Goal: Information Seeking & Learning: Learn about a topic

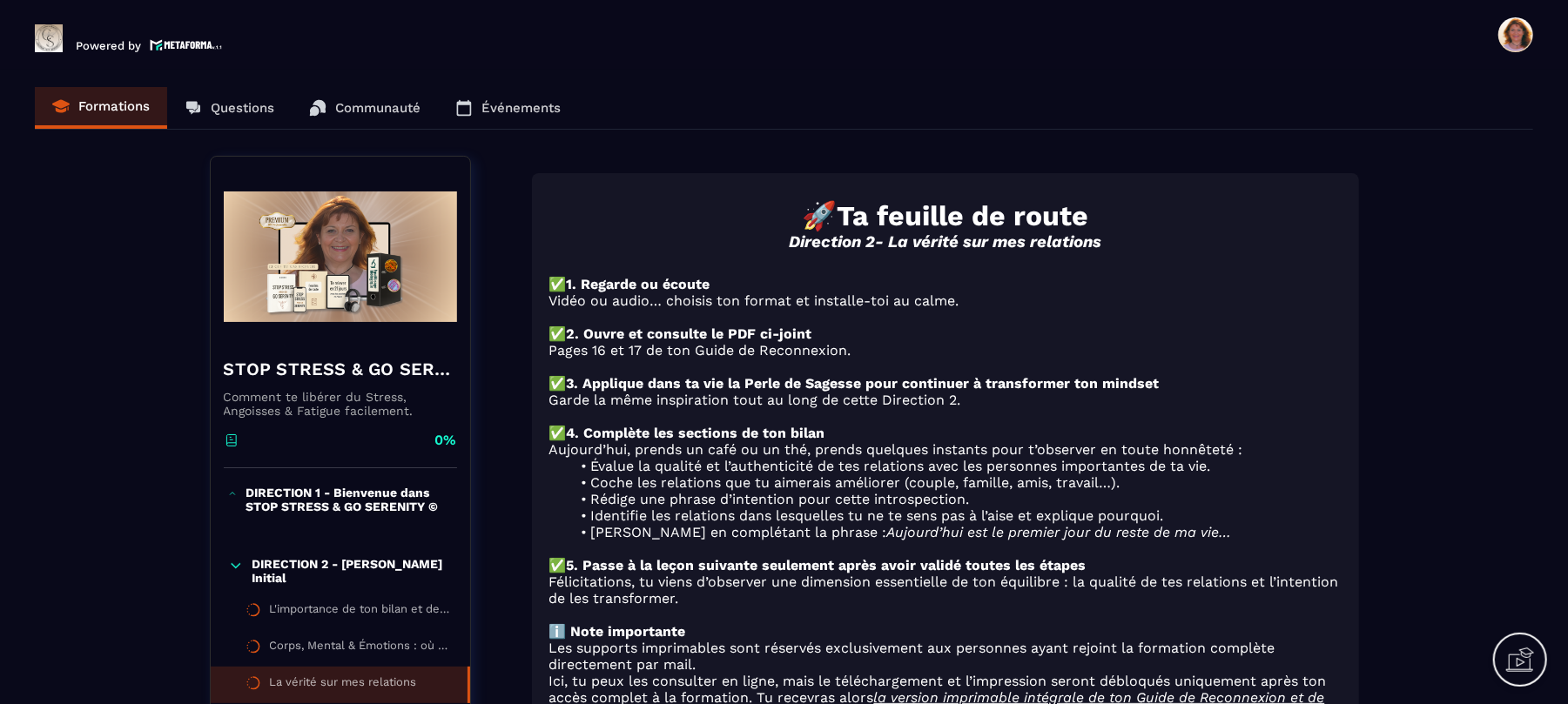
click at [87, 116] on div "Formations Questions Communauté Événements" at bounding box center [784, 109] width 1498 height 43
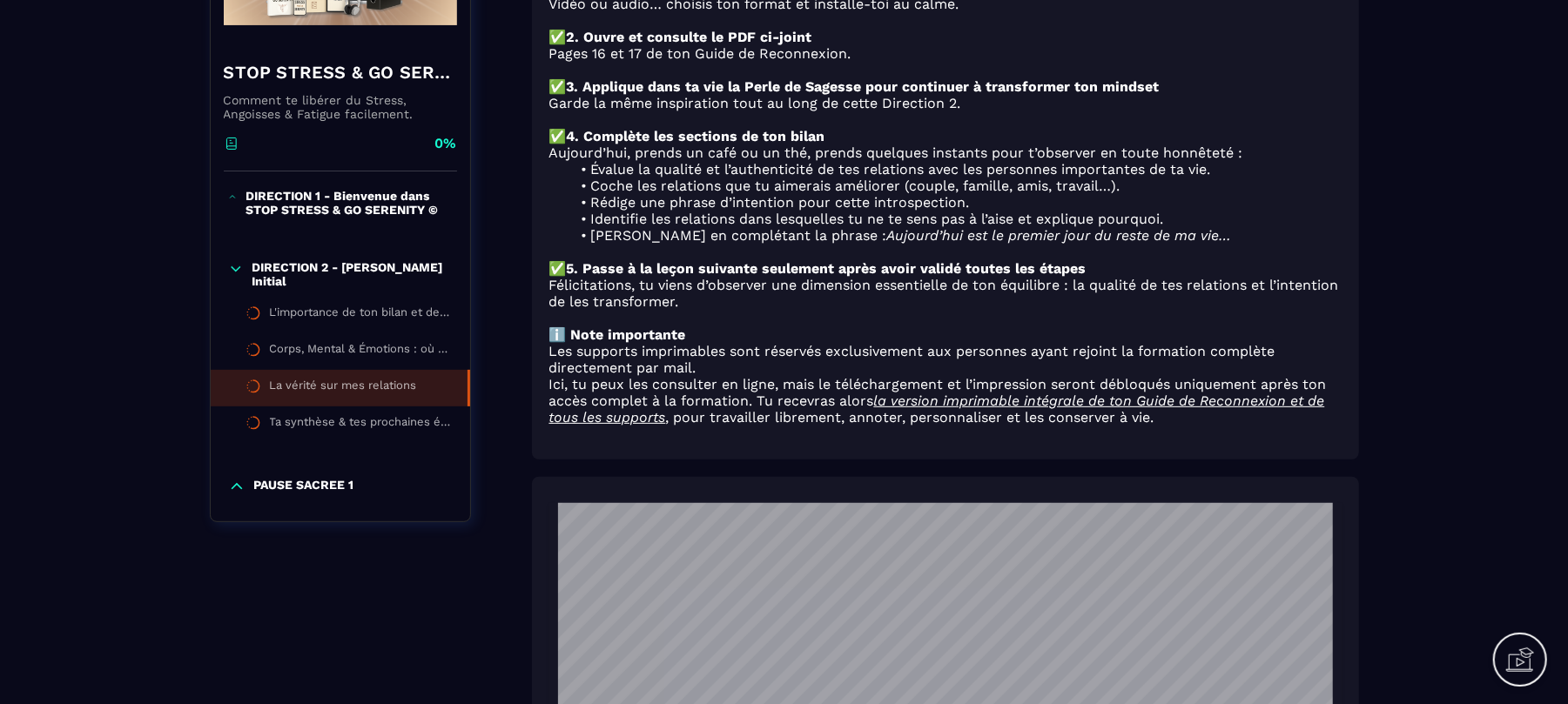
scroll to position [301, 0]
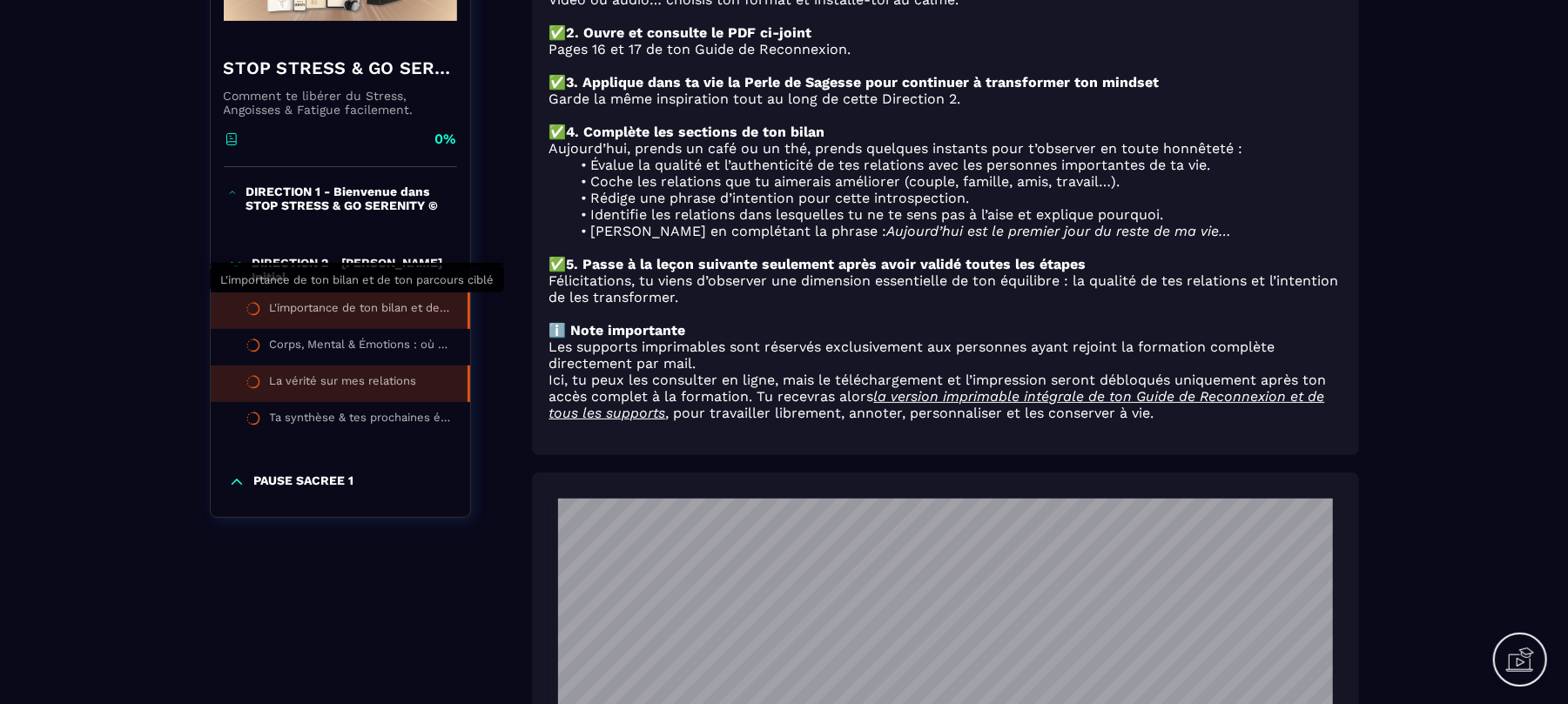
click at [359, 307] on div "L'importance de ton bilan et de ton parcours ciblé" at bounding box center [359, 311] width 180 height 19
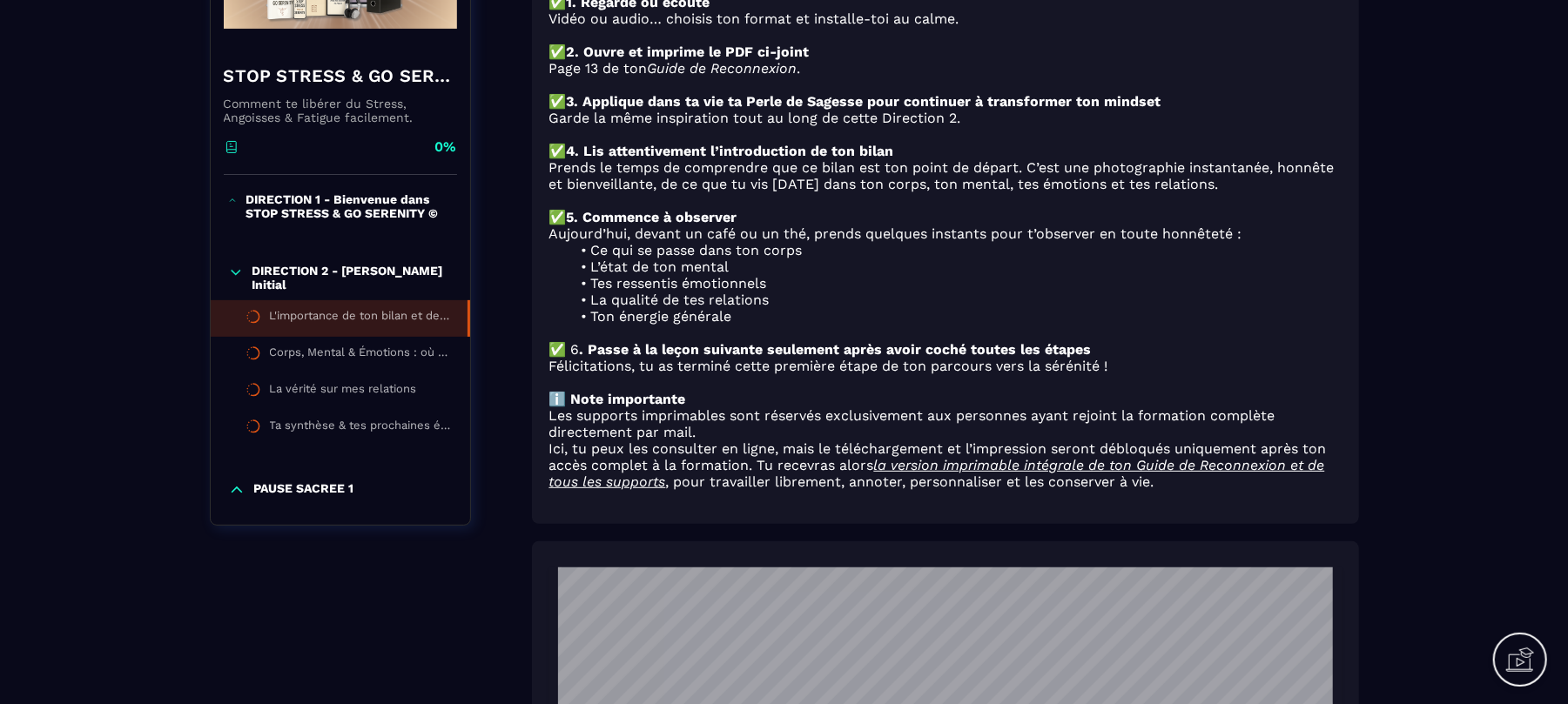
scroll to position [64, 0]
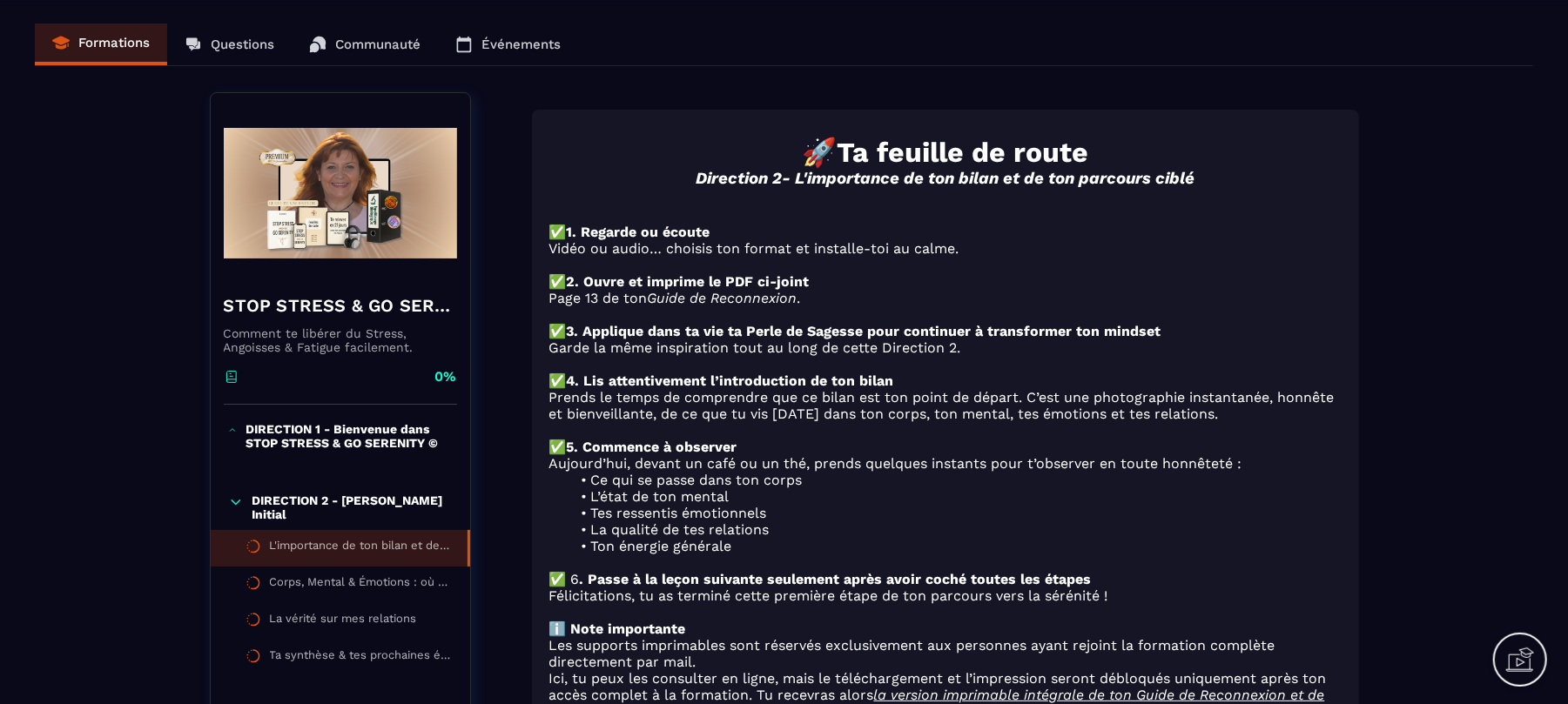
click at [399, 498] on p "DIRECTION 2 - [PERSON_NAME] Initial" at bounding box center [352, 507] width 200 height 28
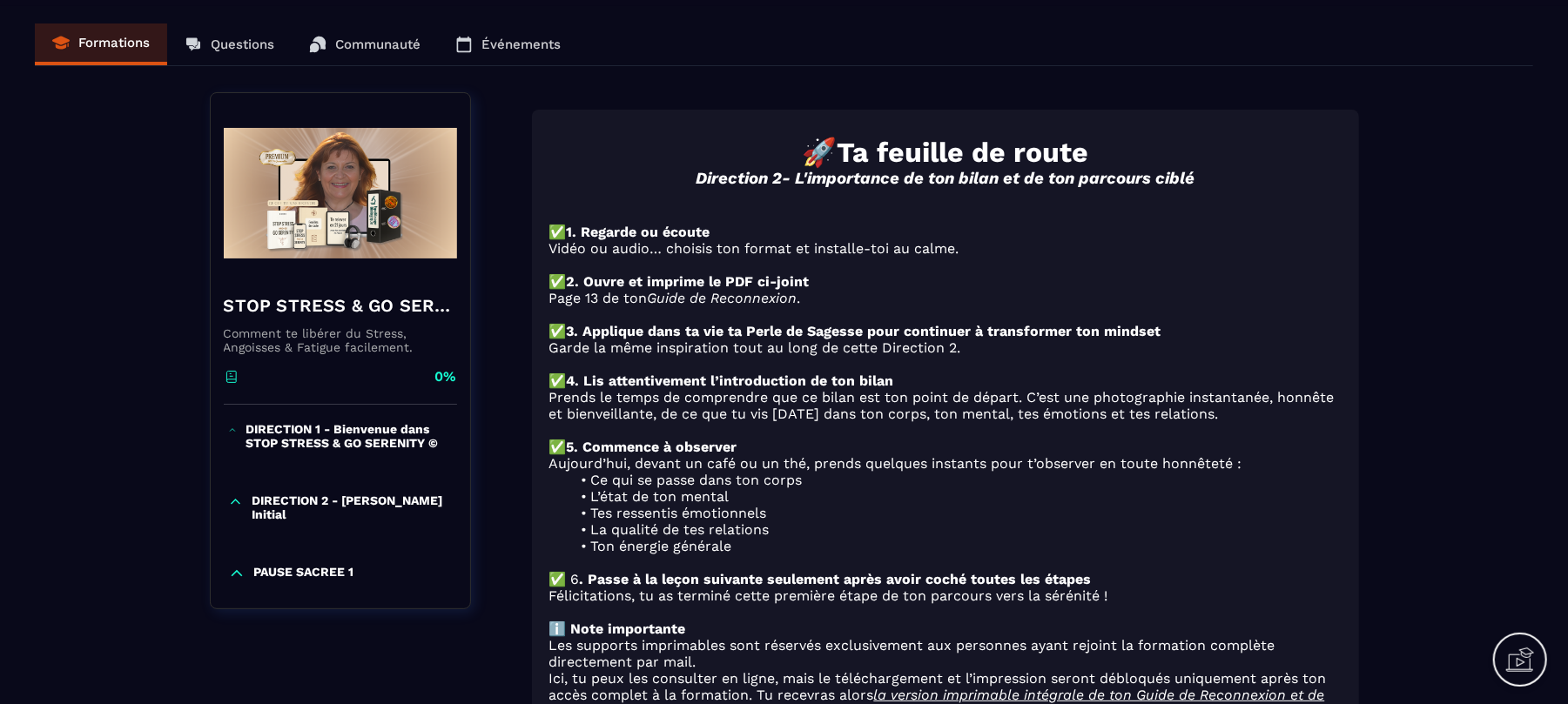
click at [235, 436] on icon at bounding box center [233, 431] width 9 height 18
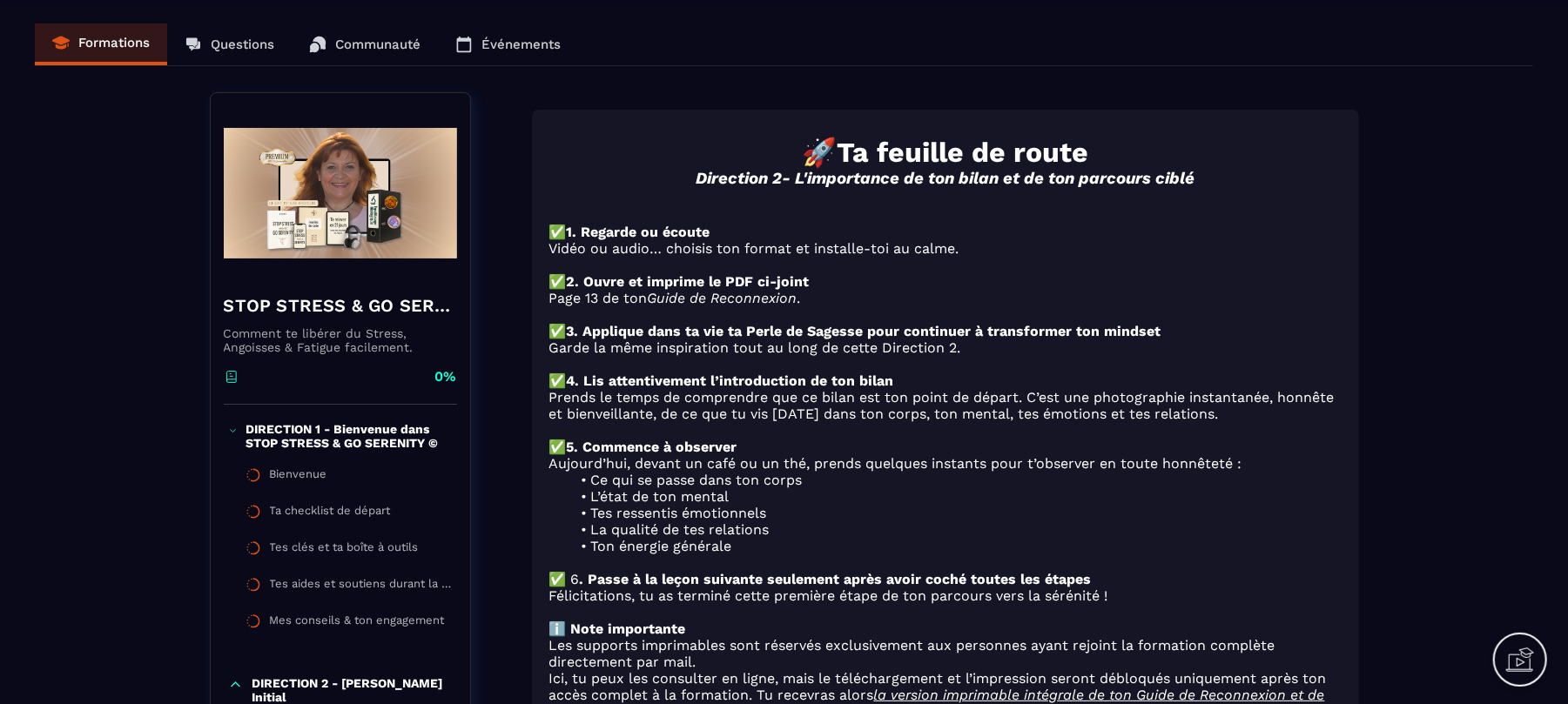
click at [229, 432] on icon at bounding box center [233, 431] width 9 height 18
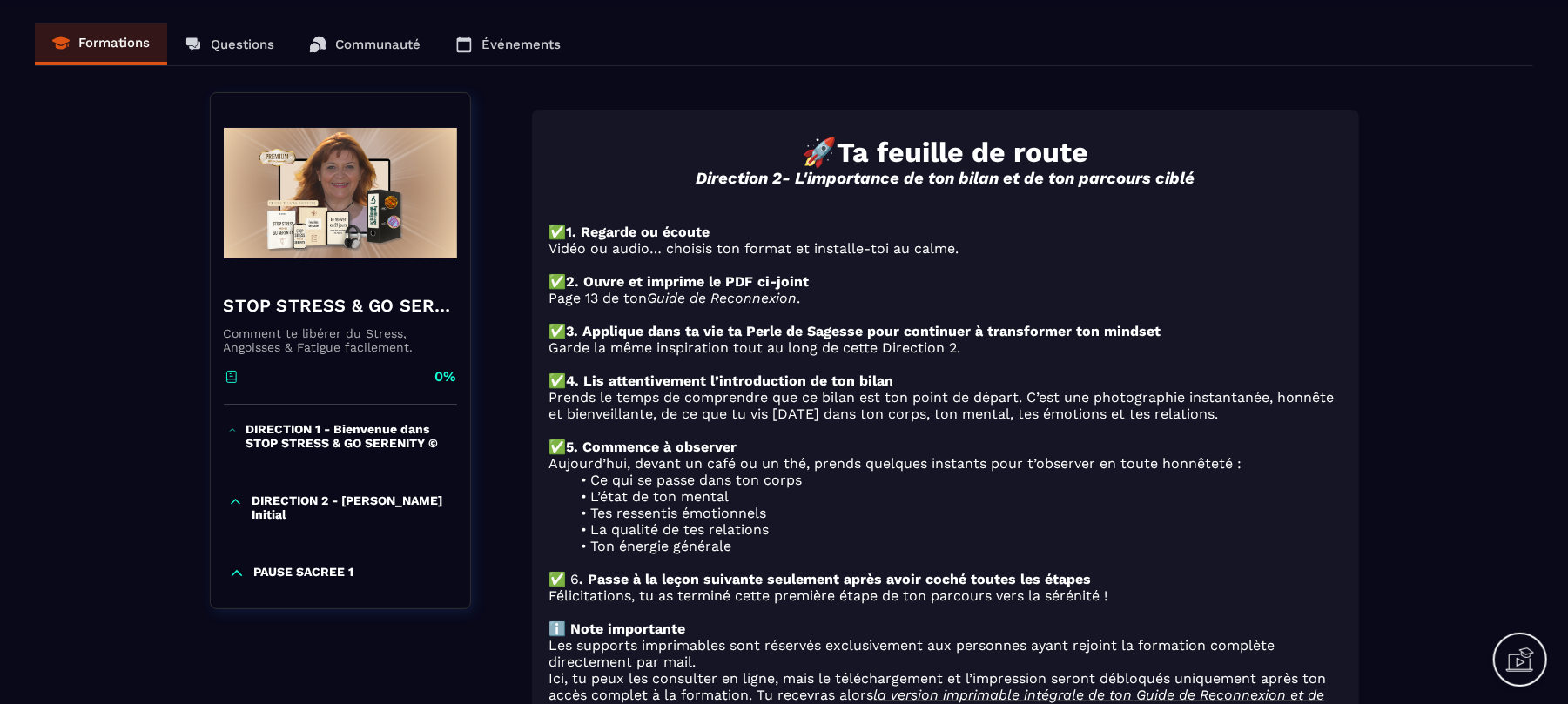
click at [234, 506] on icon at bounding box center [236, 502] width 16 height 18
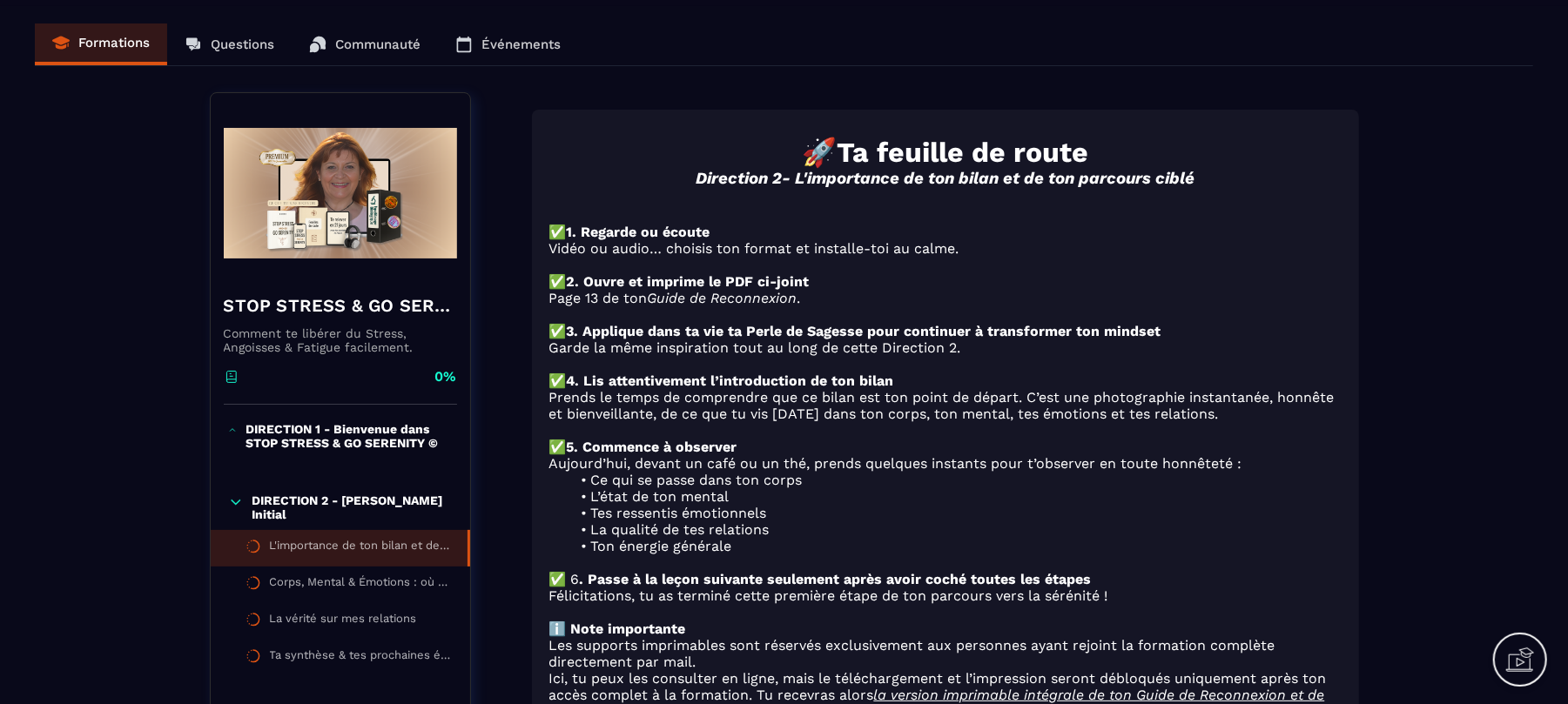
click at [234, 506] on icon at bounding box center [236, 502] width 16 height 18
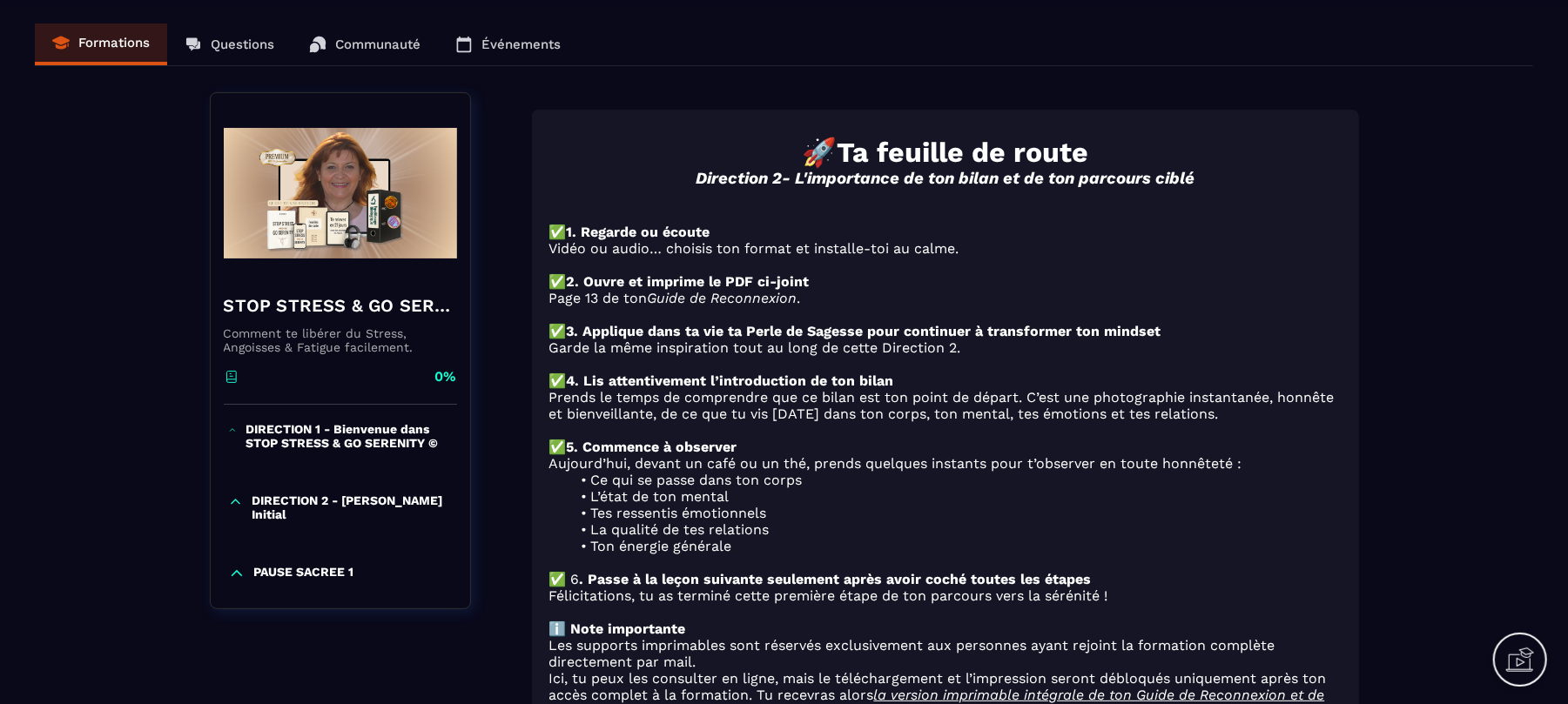
click at [237, 571] on icon at bounding box center [236, 574] width 10 height 6
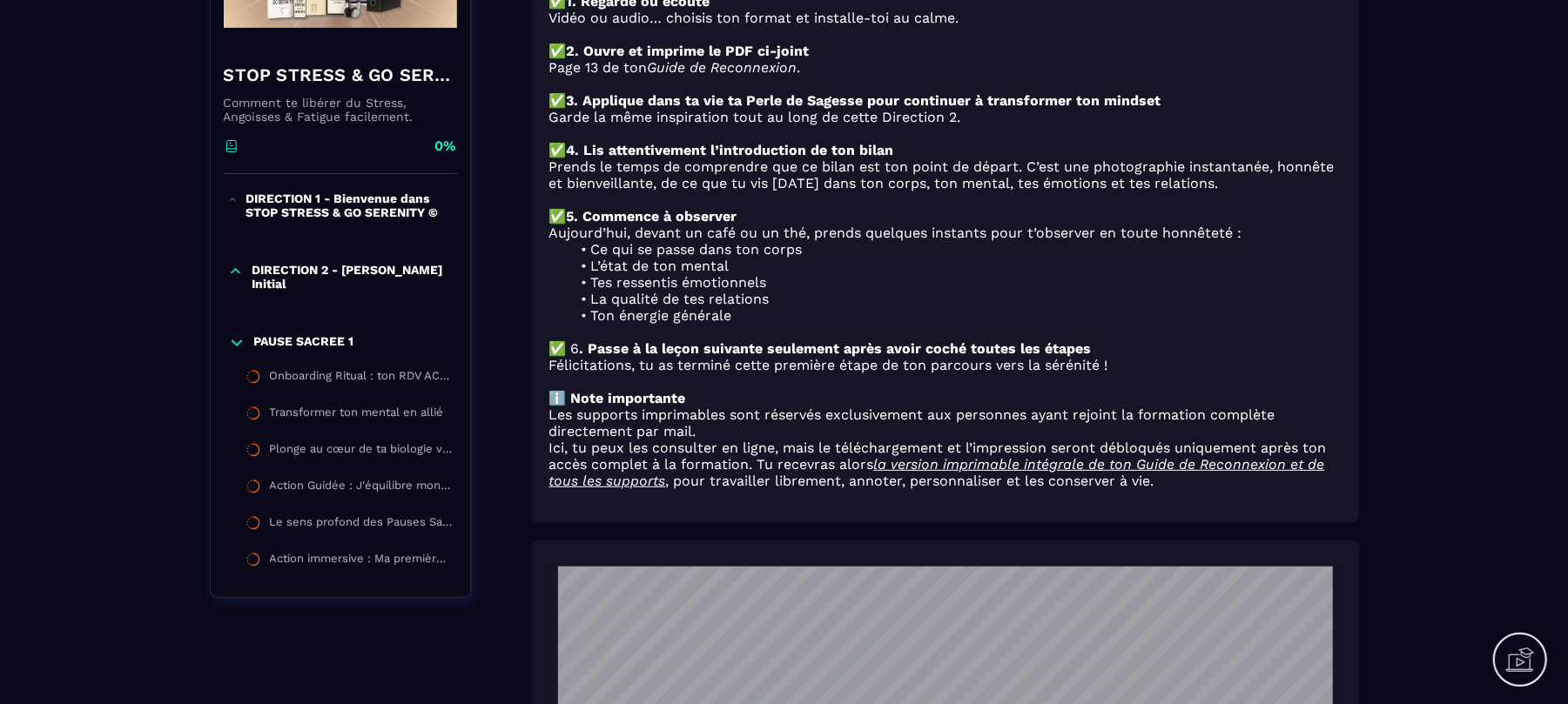
scroll to position [296, 0]
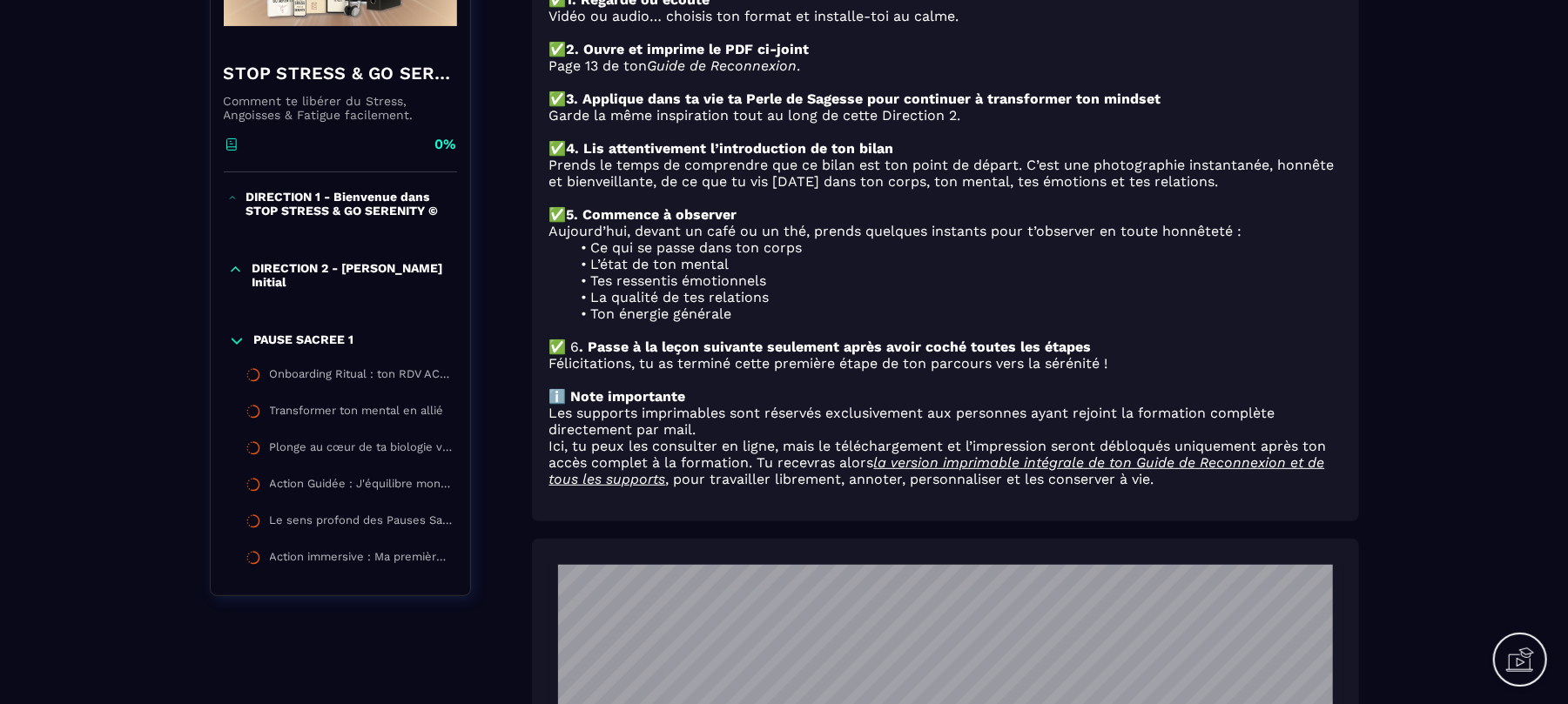
click at [231, 197] on icon at bounding box center [233, 198] width 9 height 18
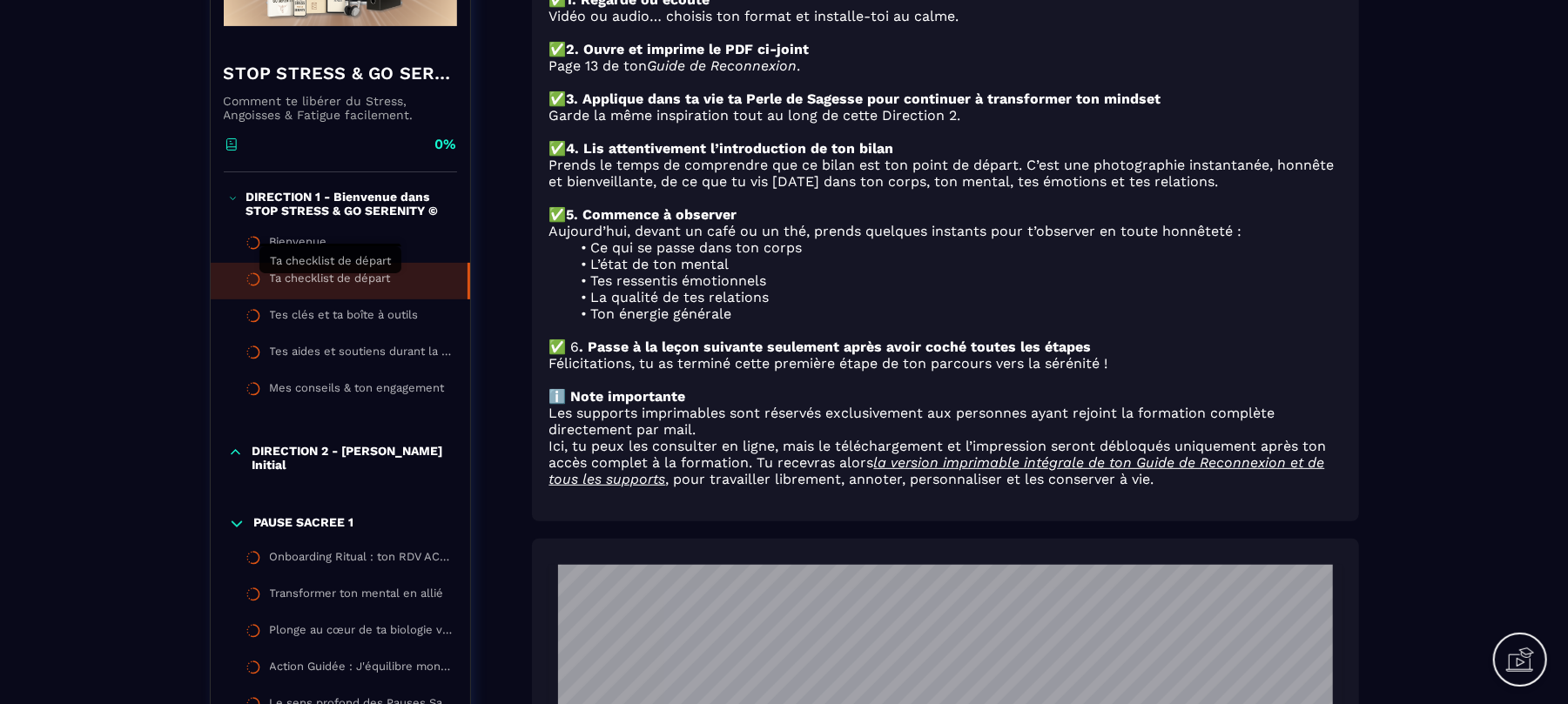
click at [350, 277] on div "Ta checklist de départ" at bounding box center [330, 281] width 121 height 19
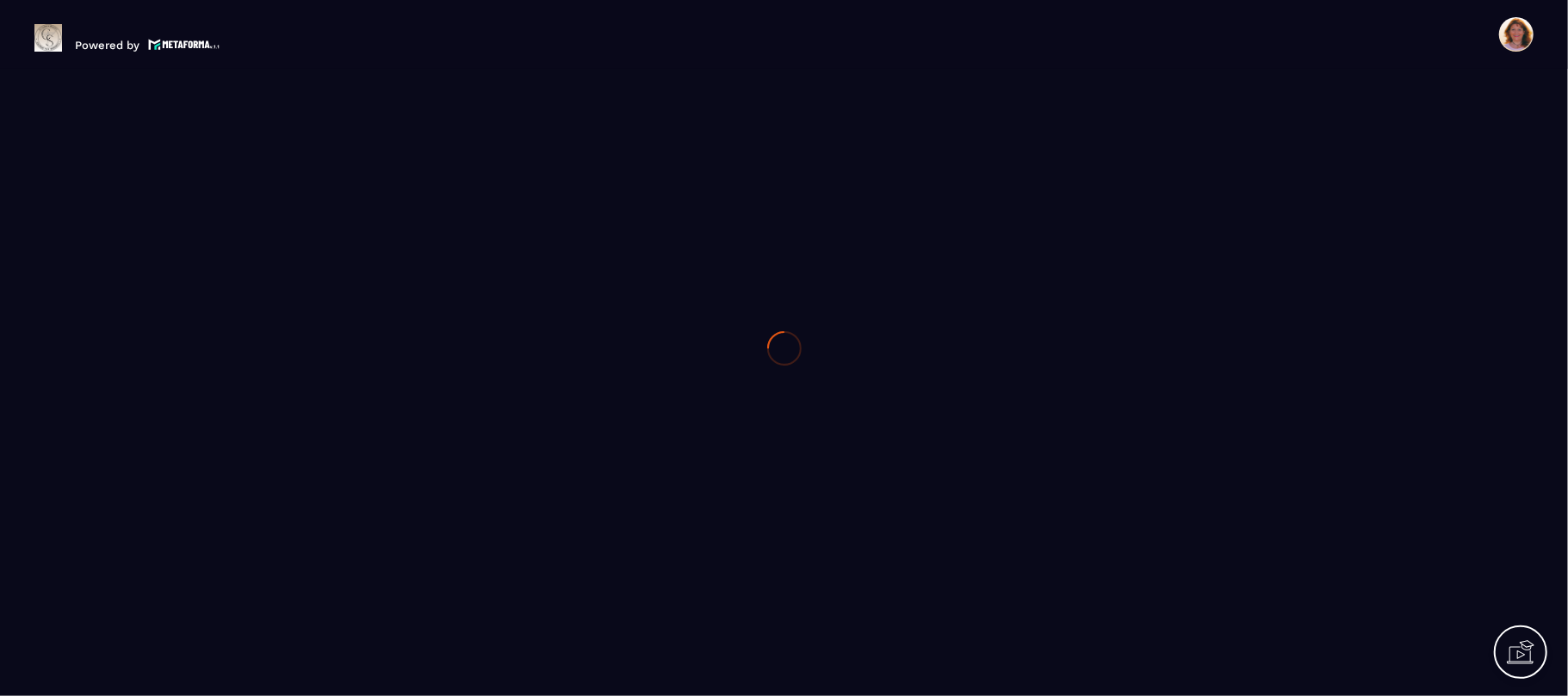
click at [346, 274] on div at bounding box center [784, 348] width 1568 height 696
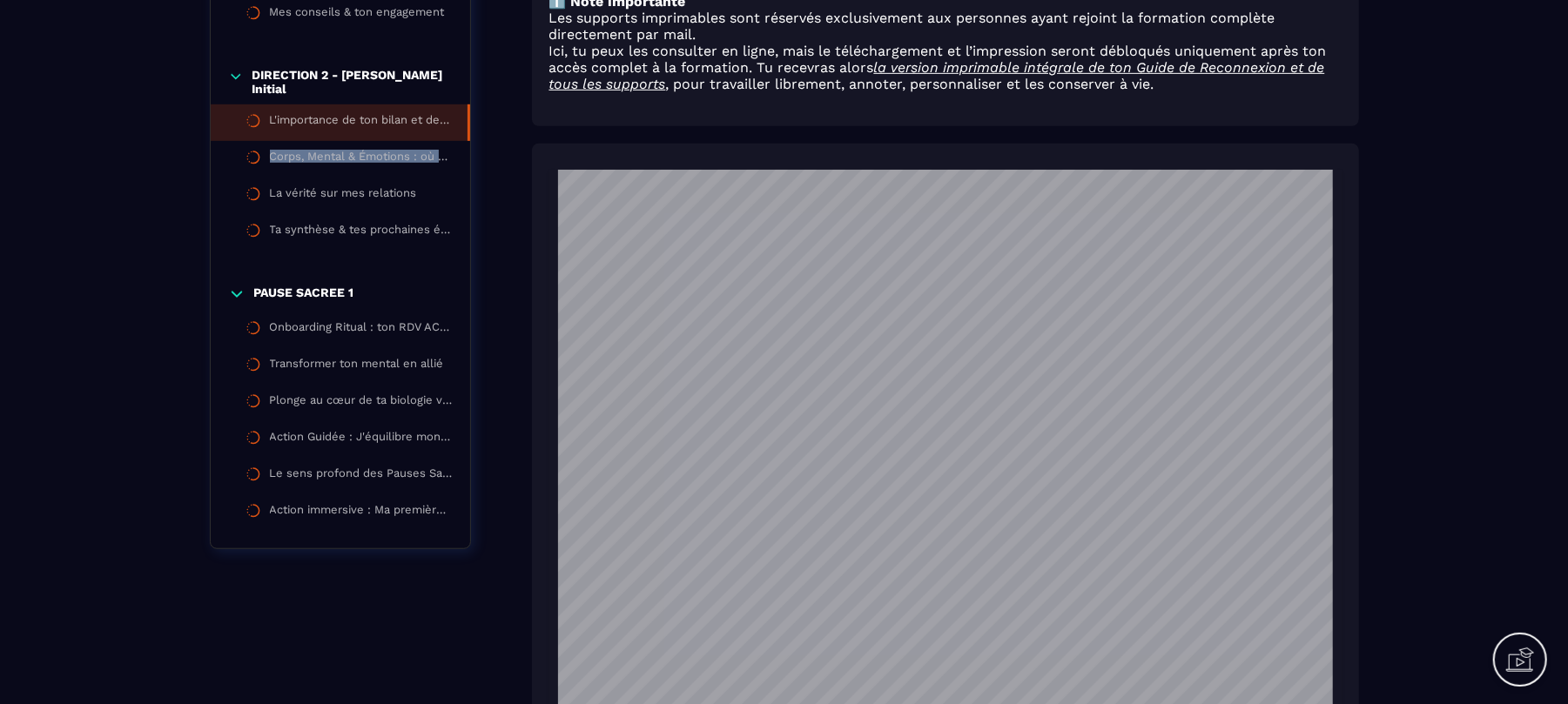
drag, startPoint x: 468, startPoint y: 137, endPoint x: 462, endPoint y: 105, distance: 32.6
click at [462, 105] on ul "L'importance de ton bilan et de ton parcours ciblé Corps, Mental & Émotions : o…" at bounding box center [340, 178] width 259 height 146
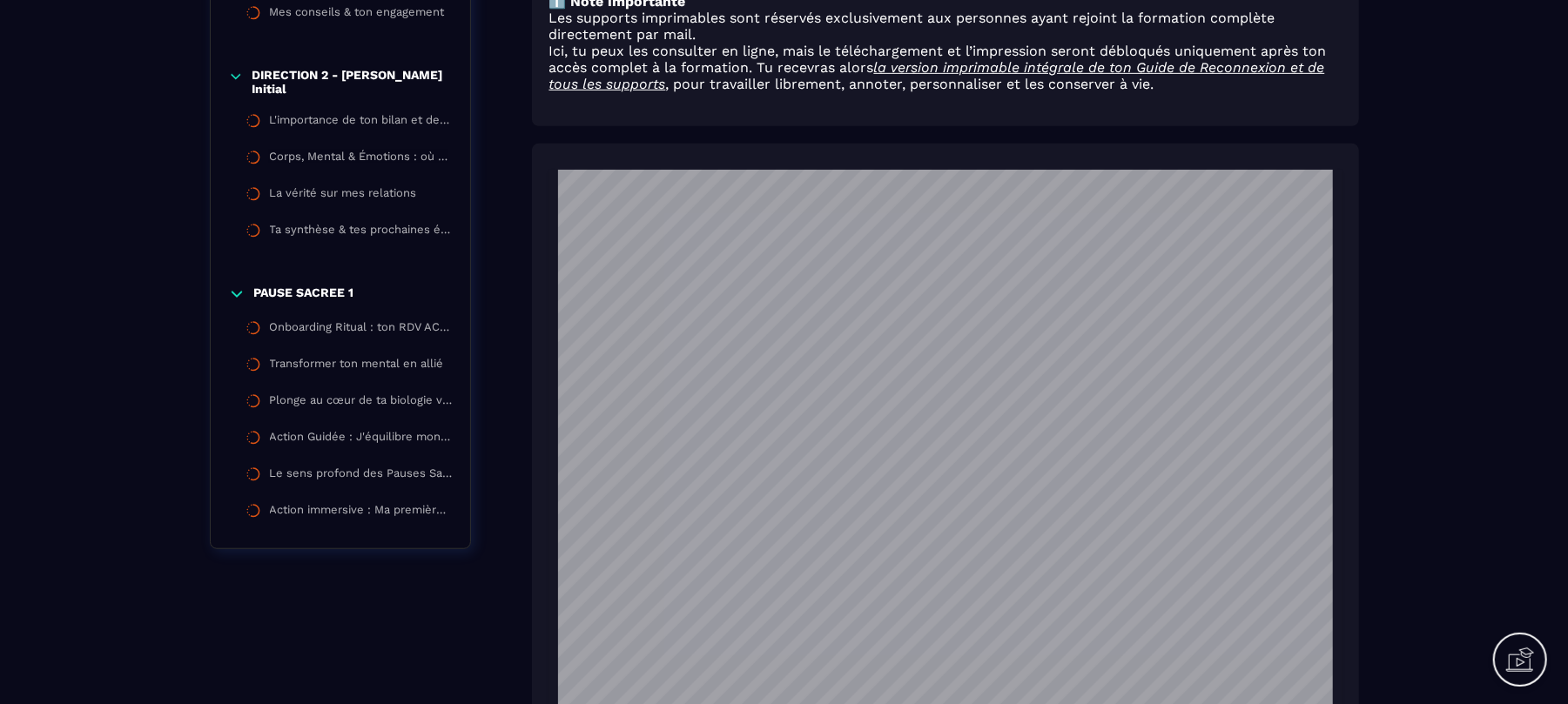
click at [468, 74] on div "DIRECTION 2 - [PERSON_NAME] Initial" at bounding box center [340, 82] width 259 height 28
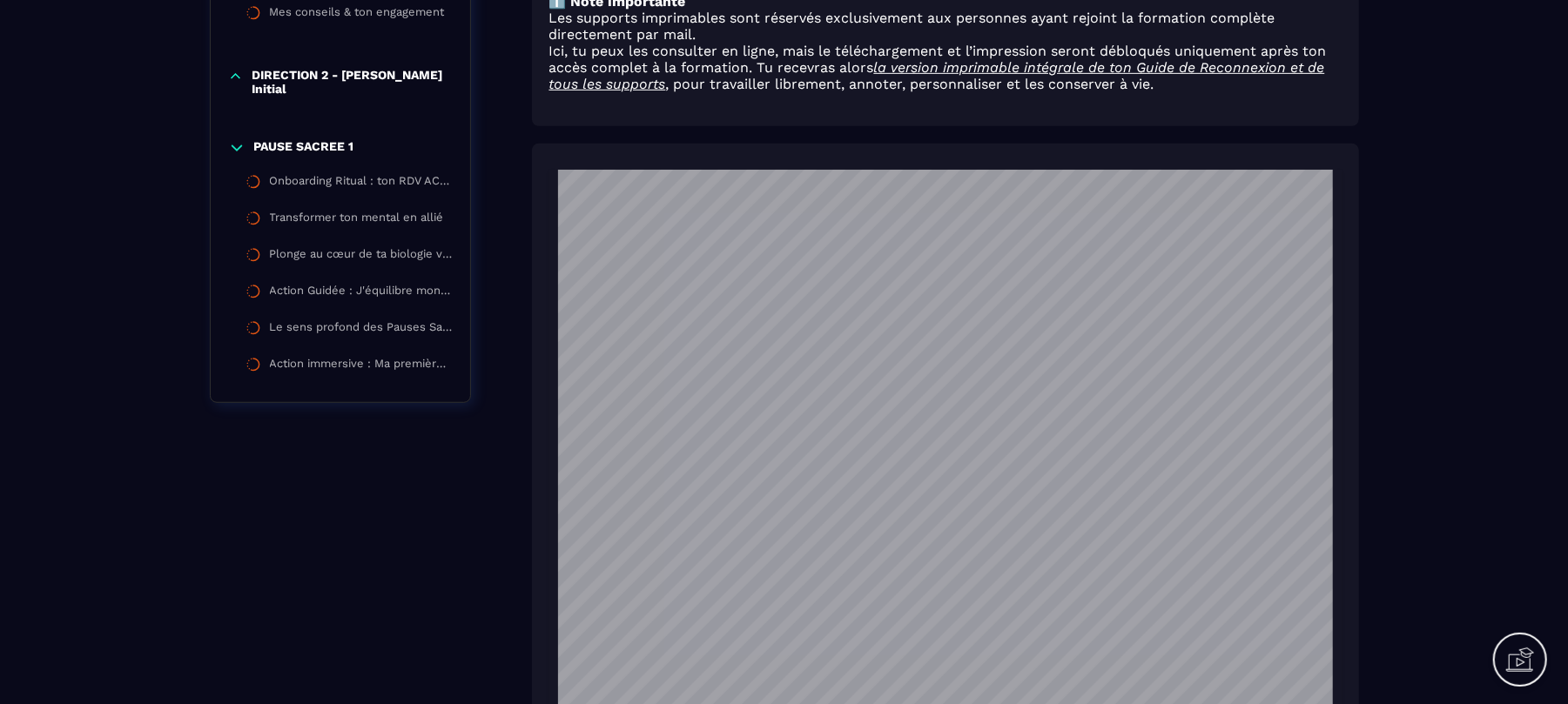
click at [230, 81] on icon at bounding box center [236, 77] width 16 height 18
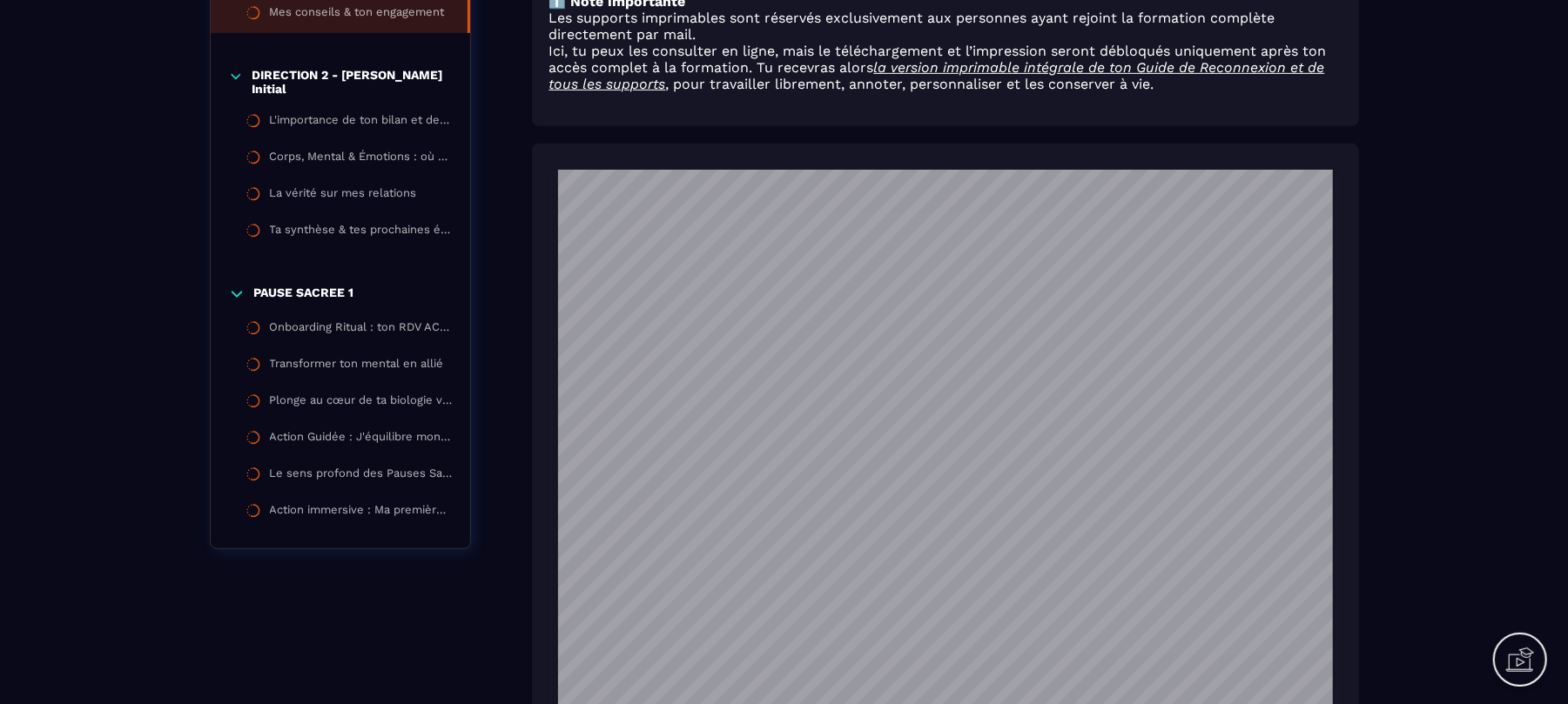
click at [461, 494] on li "Mes conseils & ton engagement" at bounding box center [340, 512] width 259 height 37
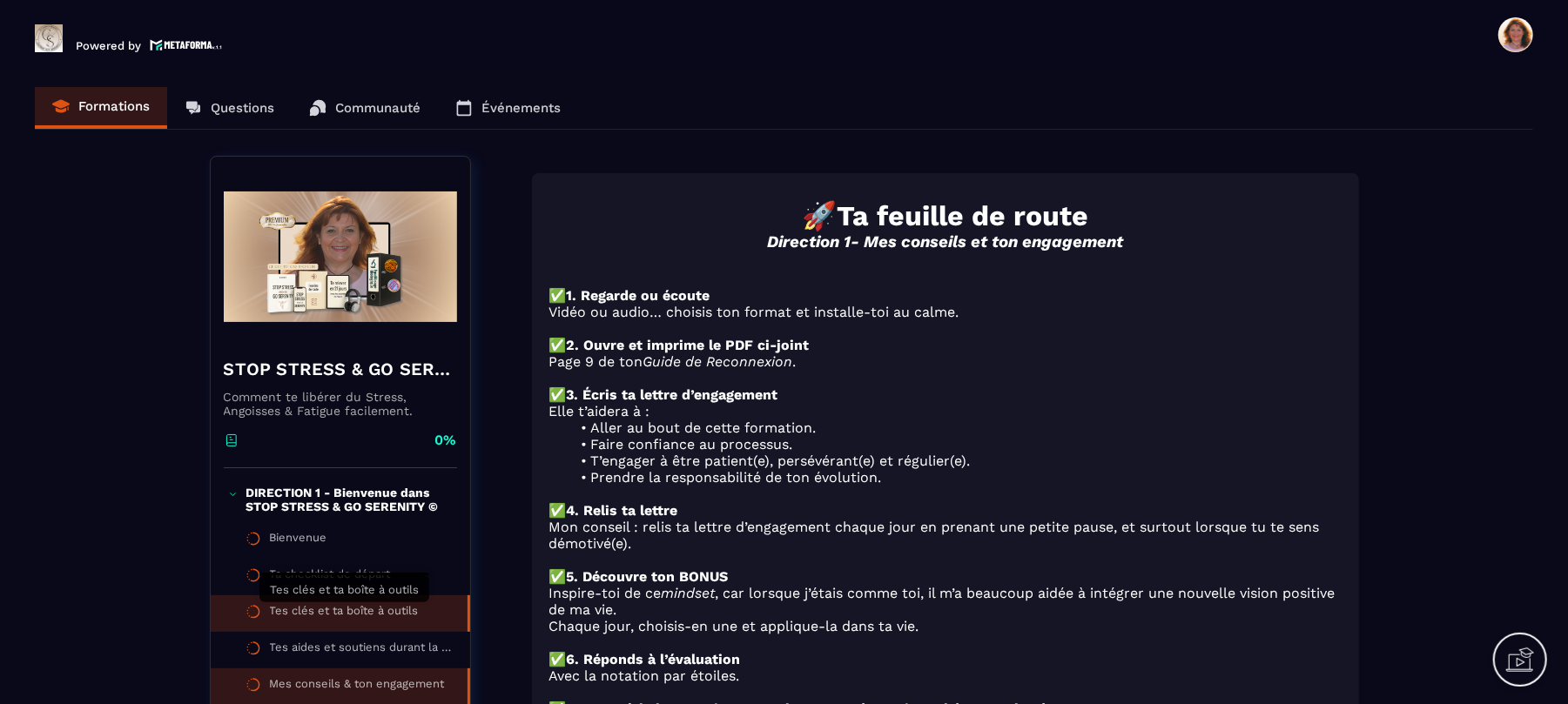
click at [353, 617] on div "Tes clés et ta boîte à outils" at bounding box center [344, 613] width 149 height 19
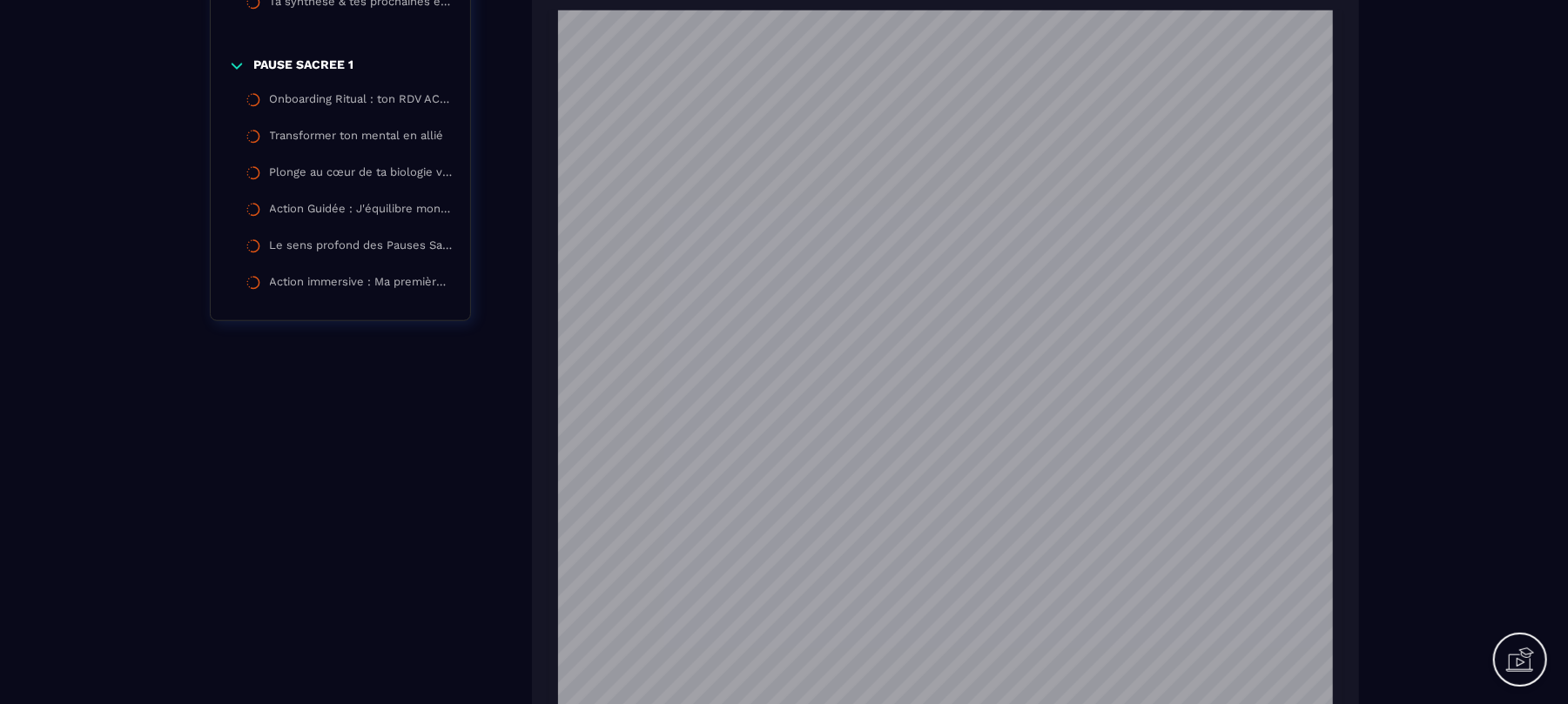
scroll to position [399, 0]
click at [308, 476] on div "STOP STRESS & GO SERENITY © Comment te libérer du Stress, Angoisses & Fatigue f…" at bounding box center [784, 271] width 1149 height 2031
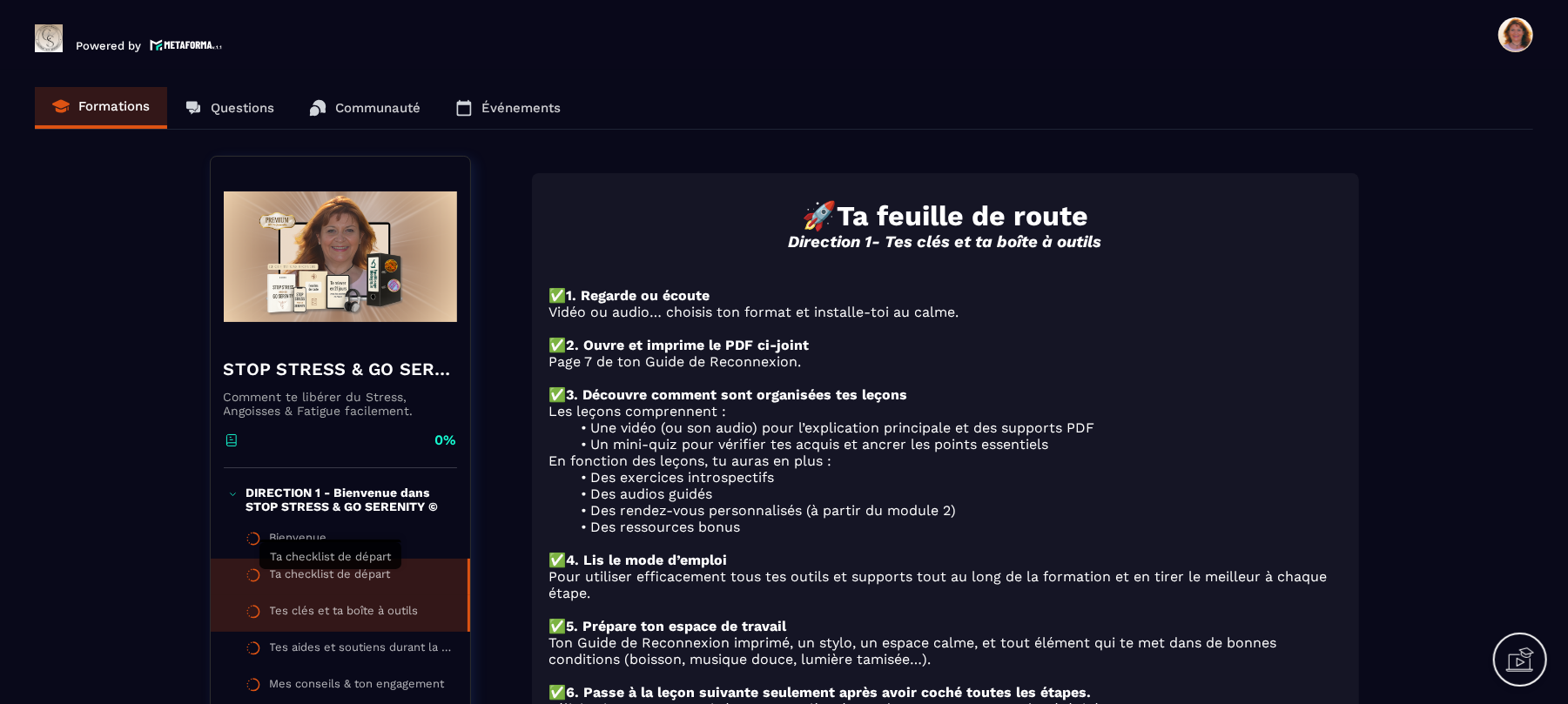
click at [276, 579] on div "Ta checklist de départ" at bounding box center [330, 577] width 121 height 19
